Goal: Task Accomplishment & Management: Use online tool/utility

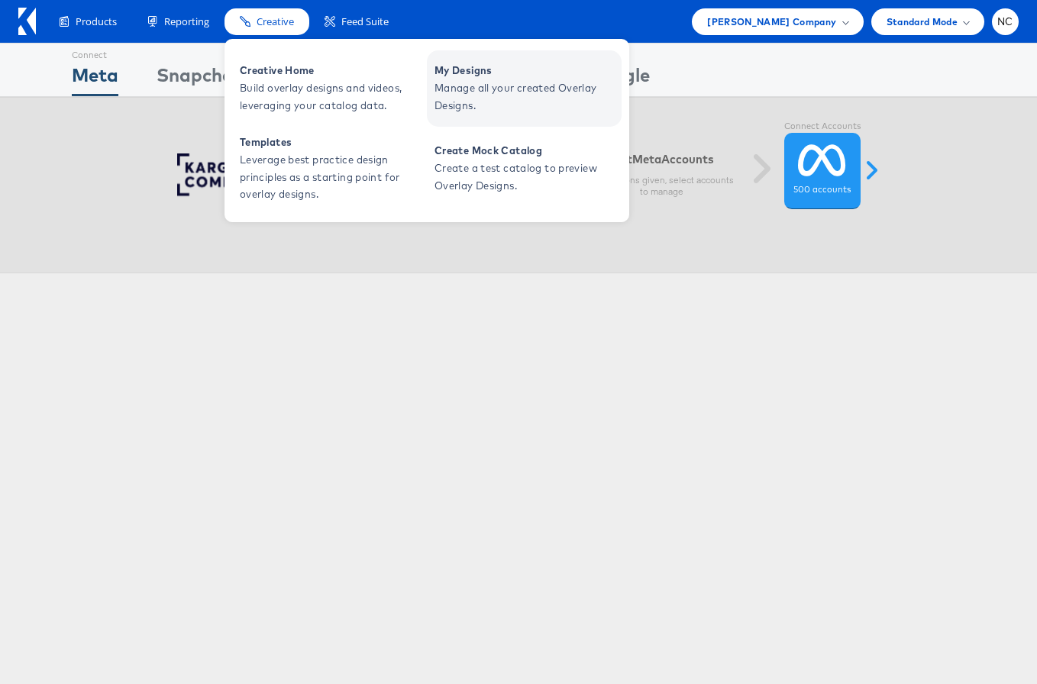
click at [434, 81] on link "My Designs Manage all your created Overlay Designs." at bounding box center [524, 88] width 195 height 76
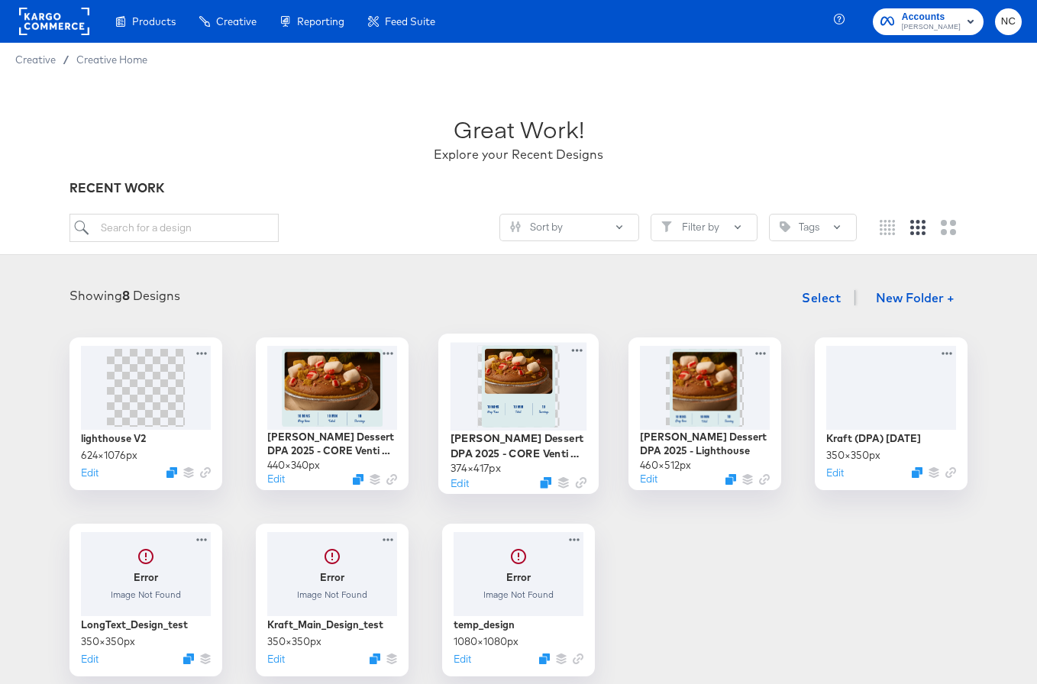
click at [534, 389] on img at bounding box center [518, 386] width 73 height 82
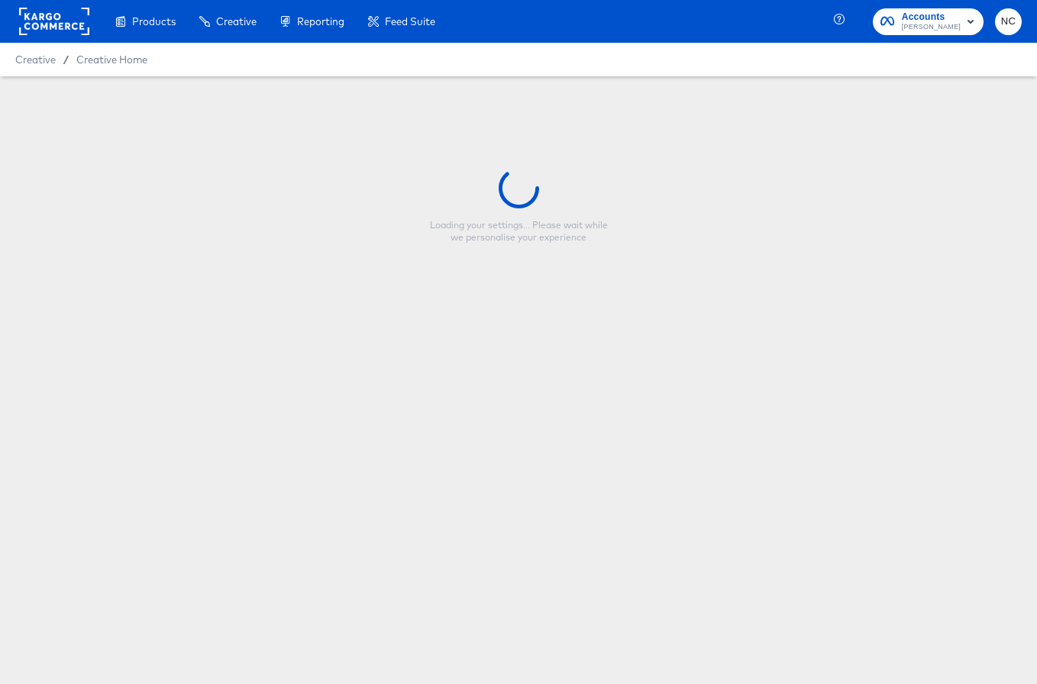
type input "Kraft Heinz Dessert DPA 2025 - CORE Venti Mobile"
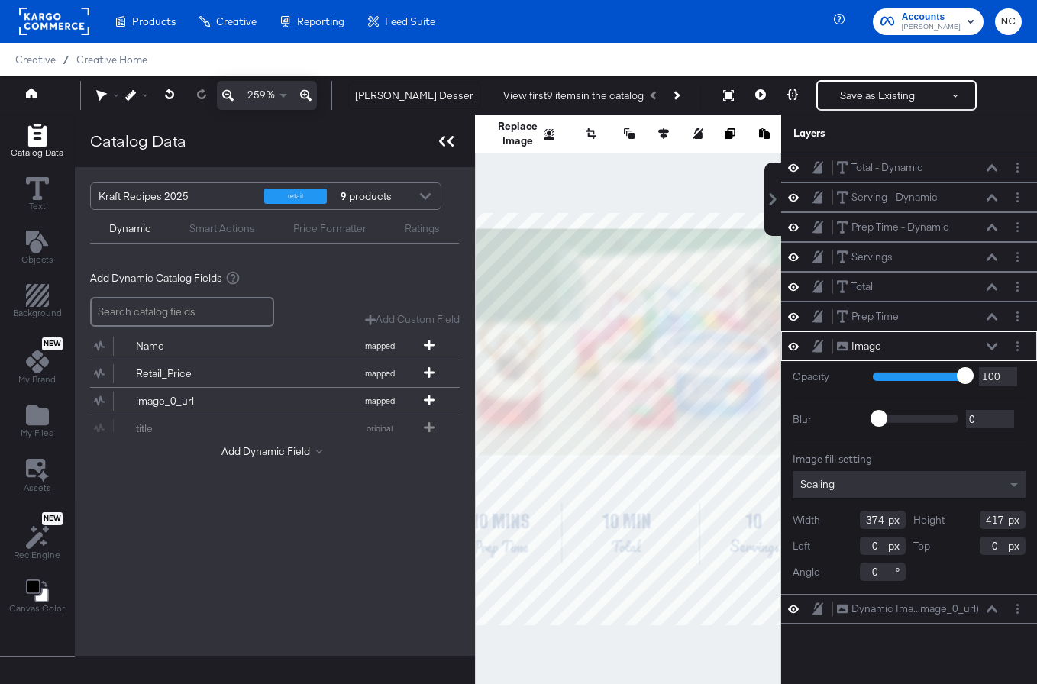
click at [445, 148] on div at bounding box center [446, 141] width 27 height 22
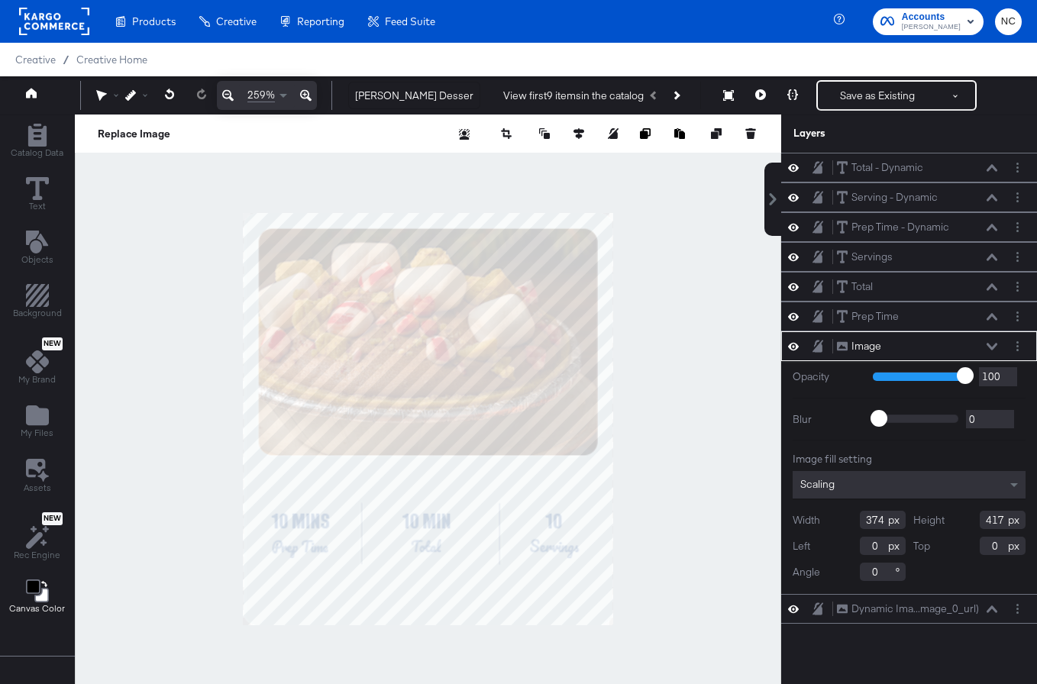
click at [30, 587] on icon "Change Background" at bounding box center [32, 586] width 13 height 13
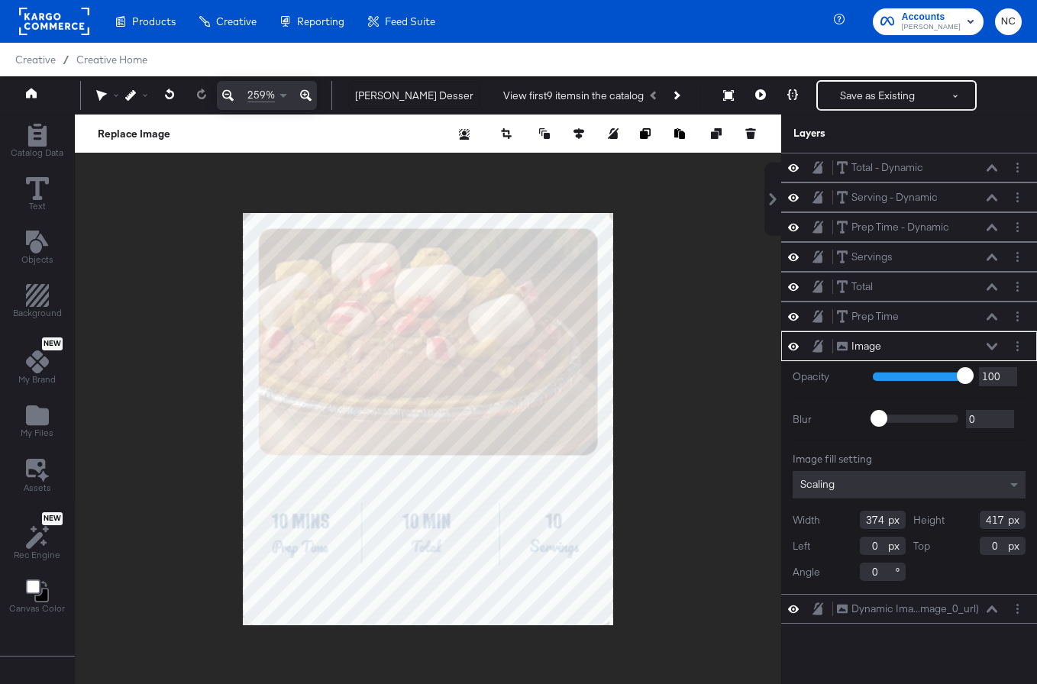
click at [153, 341] on div at bounding box center [428, 419] width 706 height 609
